Goal: Information Seeking & Learning: Learn about a topic

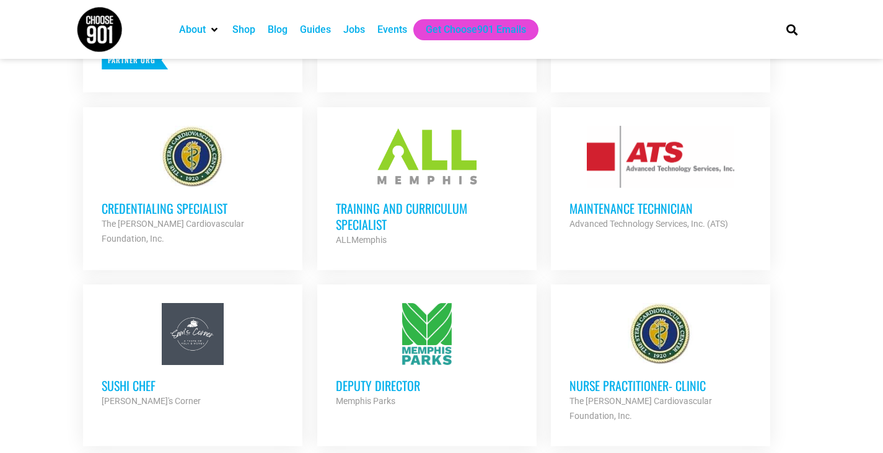
scroll to position [558, 0]
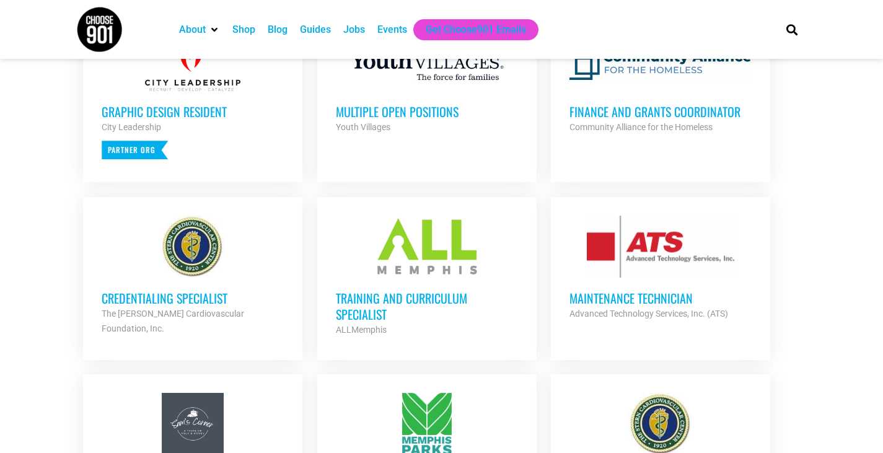
click at [462, 139] on link "Multiple Open Positions Youth Villages Partner Org Full Time" at bounding box center [426, 82] width 219 height 143
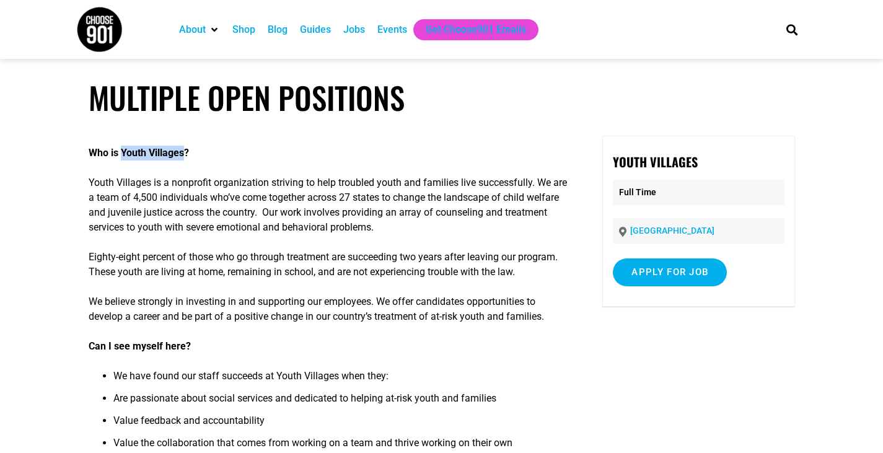
drag, startPoint x: 124, startPoint y: 154, endPoint x: 190, endPoint y: 154, distance: 65.7
click at [189, 154] on strong "Who is Youth Villages?" at bounding box center [139, 153] width 100 height 12
copy strong "Youth Villages"
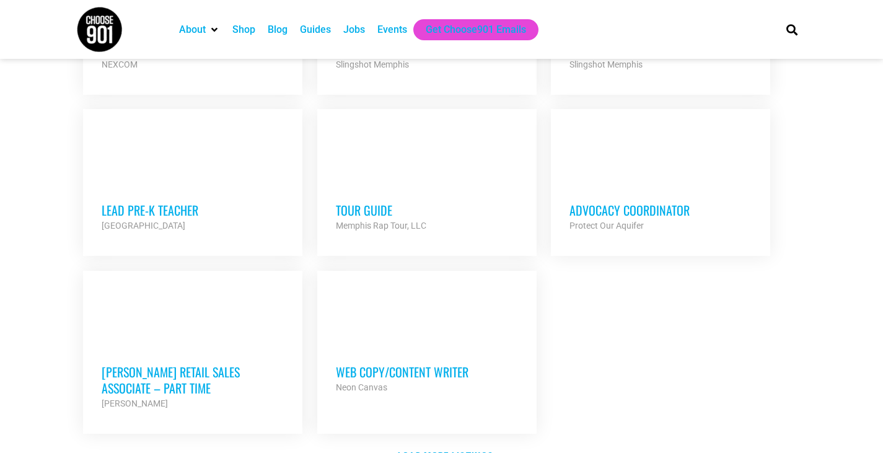
scroll to position [1487, 0]
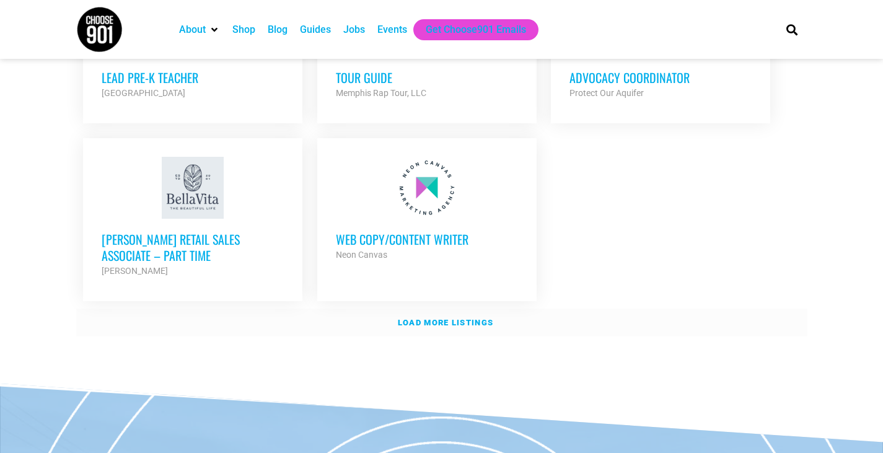
click at [433, 318] on strong "Load more listings" at bounding box center [445, 322] width 95 height 9
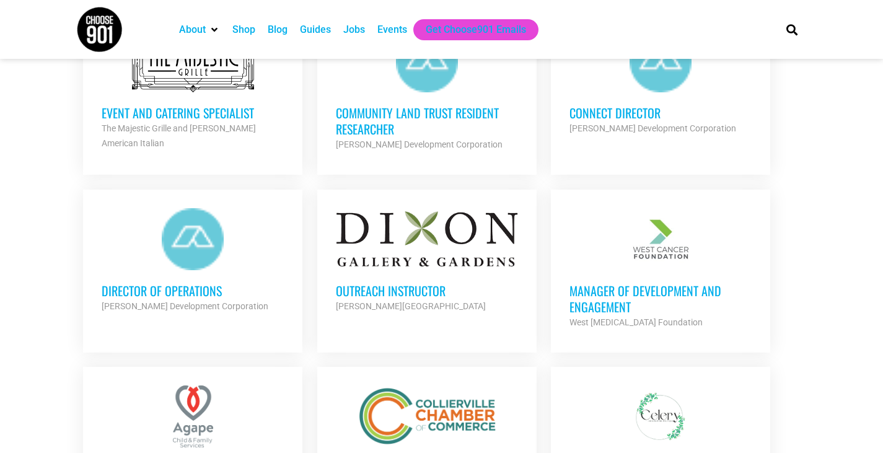
scroll to position [1797, 0]
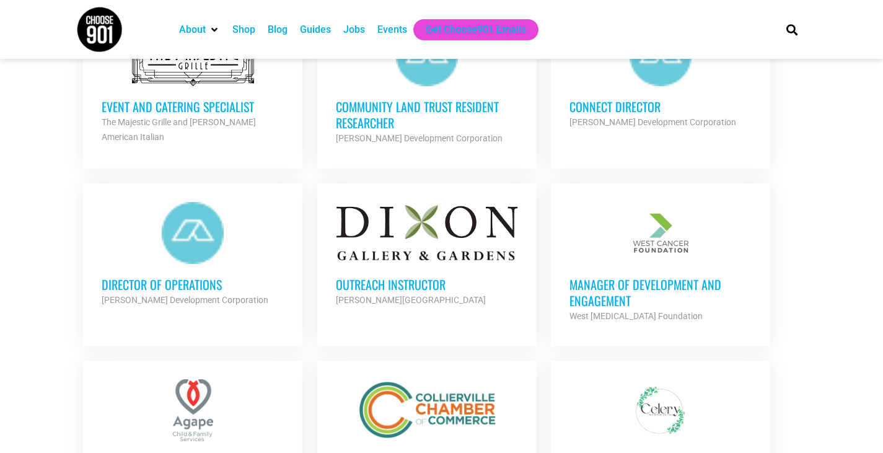
click at [221, 216] on div at bounding box center [193, 233] width 182 height 62
